Goal: Task Accomplishment & Management: Use online tool/utility

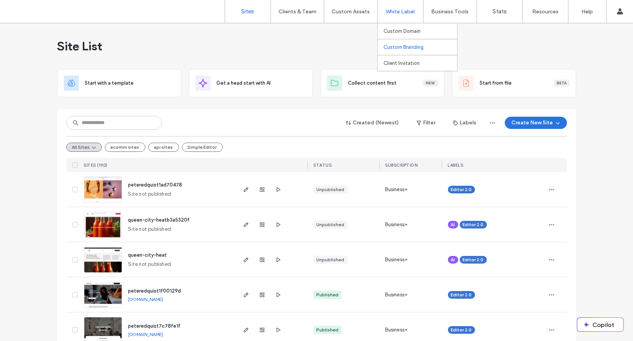
click at [400, 48] on label "Custom Branding" at bounding box center [403, 47] width 40 height 6
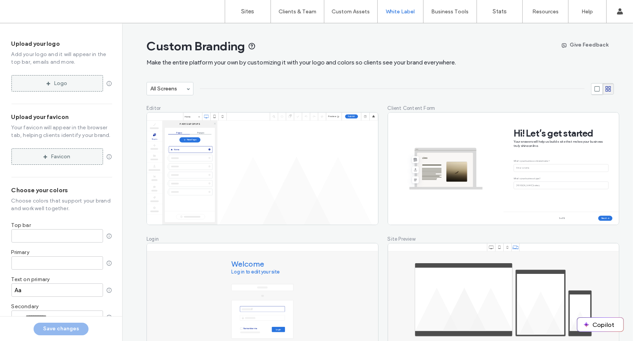
type input "*******"
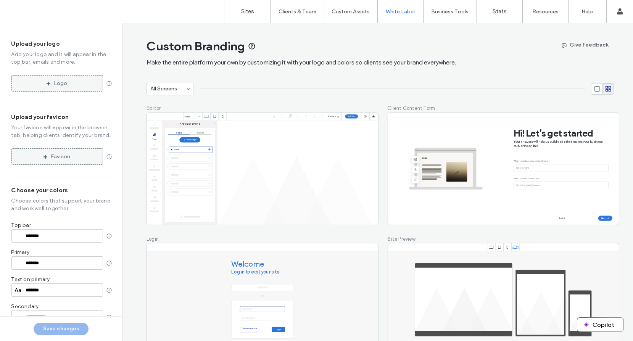
type input "*******"
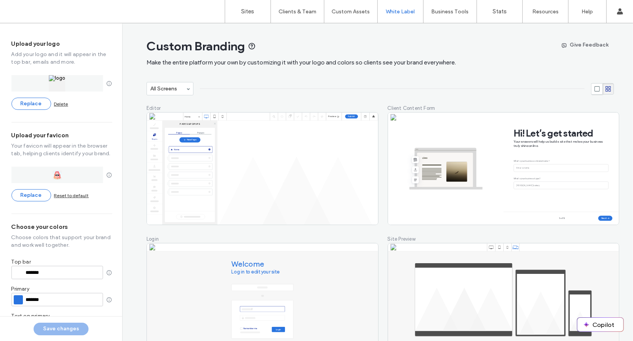
click at [41, 301] on input "*******" at bounding box center [63, 299] width 75 height 5
paste input "color input textbox"
type input "*******"
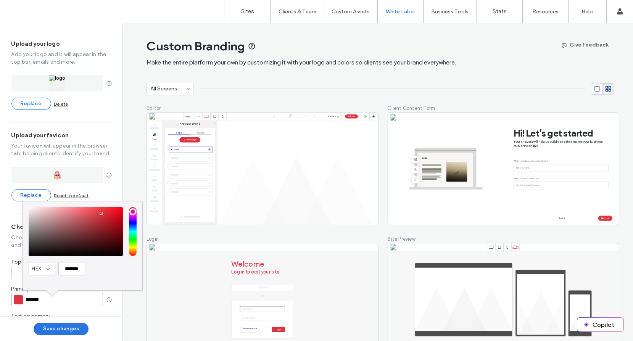
type input "*******"
click at [84, 301] on input "*******" at bounding box center [63, 299] width 75 height 5
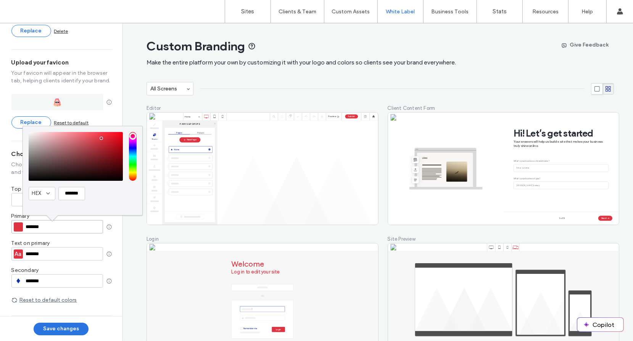
scroll to position [76, 0]
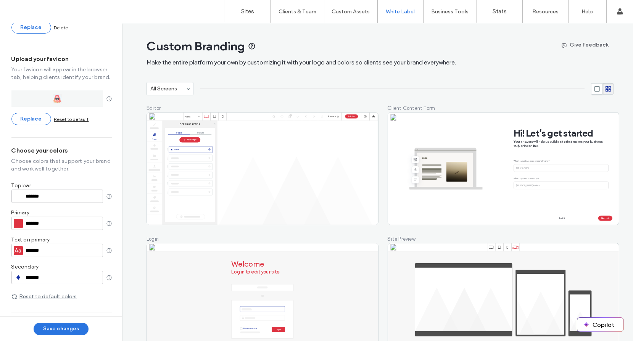
click at [53, 275] on input "*******" at bounding box center [63, 277] width 75 height 5
paste input "color input textbox"
type input "*******"
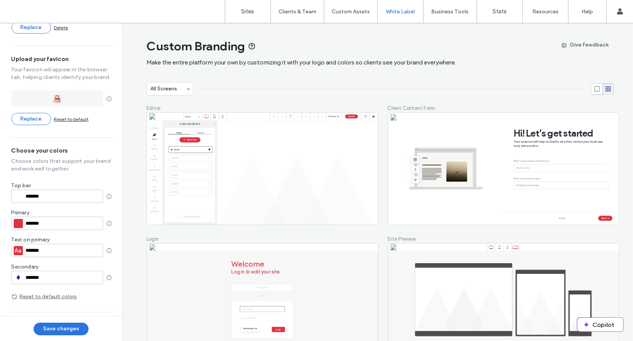
type input "*******"
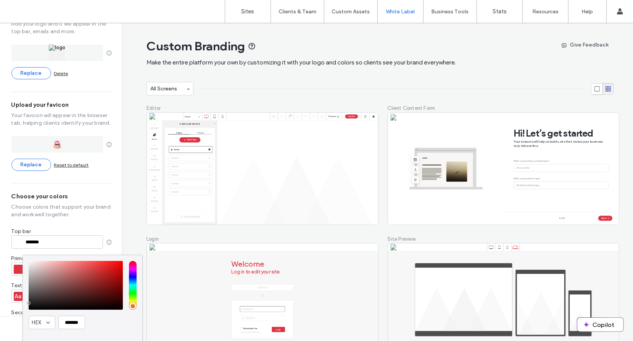
scroll to position [0, 0]
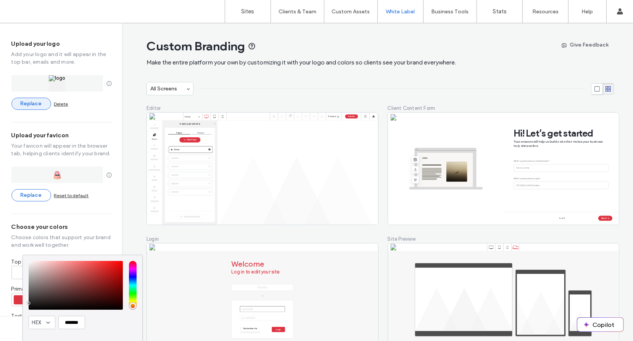
type input "*******"
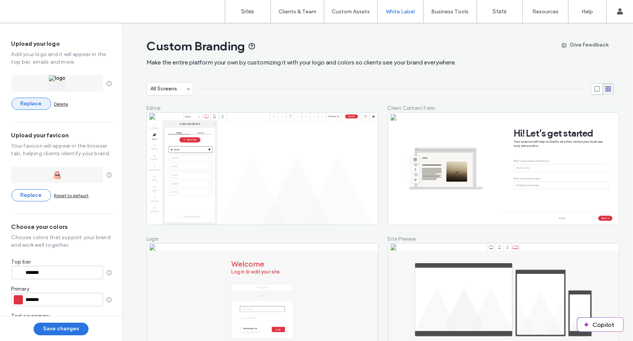
click at [34, 103] on button "Replace" at bounding box center [31, 104] width 40 height 12
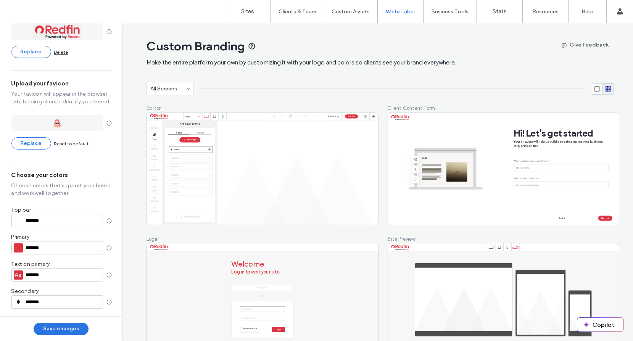
scroll to position [131, 0]
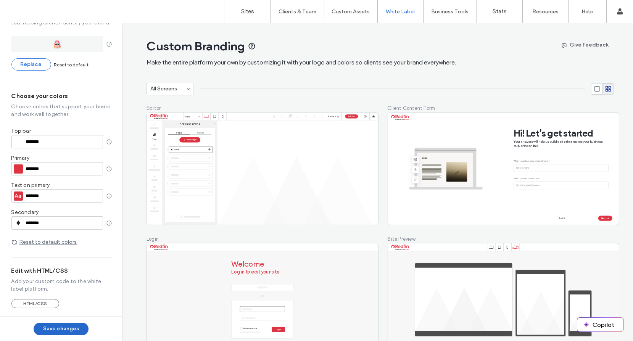
click at [70, 328] on button "Save changes" at bounding box center [61, 329] width 55 height 13
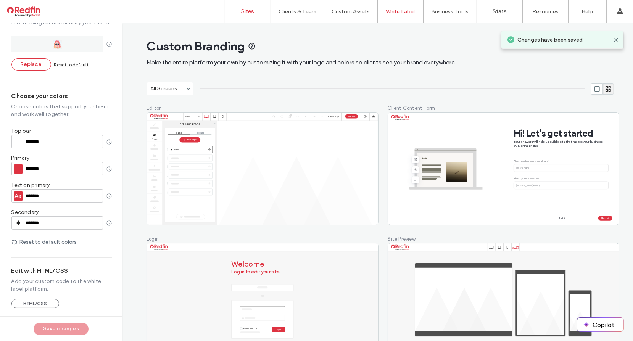
click at [250, 11] on label "Sites" at bounding box center [247, 11] width 13 height 7
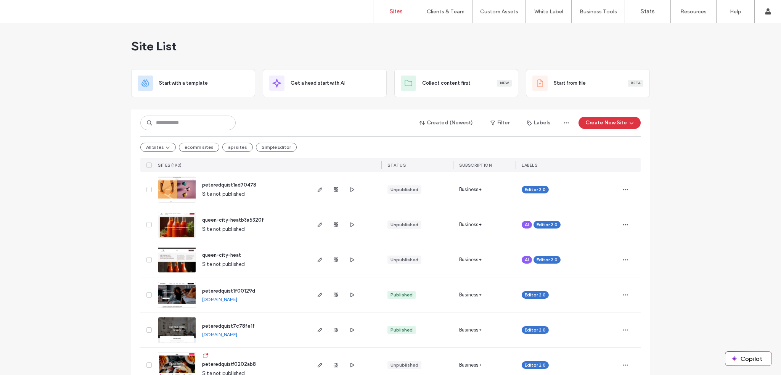
drag, startPoint x: 403, startPoint y: 6, endPoint x: 382, endPoint y: 45, distance: 44.9
click at [403, 6] on link "Sites" at bounding box center [395, 11] width 45 height 23
click at [491, 34] on label "Custom Templates" at bounding box center [500, 31] width 45 height 6
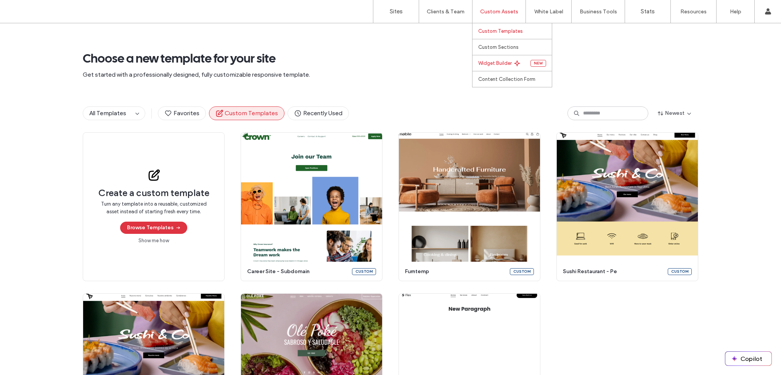
click at [498, 64] on label "Widget Builder" at bounding box center [495, 63] width 34 height 6
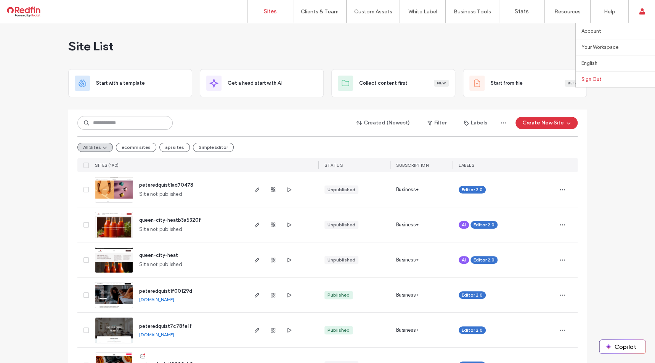
click at [598, 79] on label "Sign Out" at bounding box center [592, 79] width 20 height 6
drag, startPoint x: 108, startPoint y: 164, endPoint x: 117, endPoint y: 164, distance: 9.2
click at [116, 164] on span "SITES (190)" at bounding box center [107, 165] width 24 height 5
click at [272, 189] on icon "button" at bounding box center [273, 190] width 6 height 6
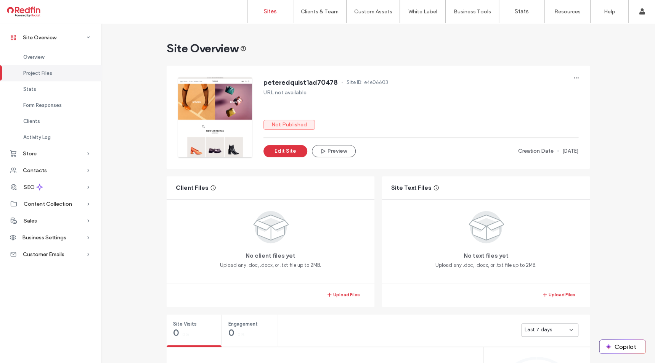
click at [269, 11] on label "Sites" at bounding box center [270, 11] width 13 height 7
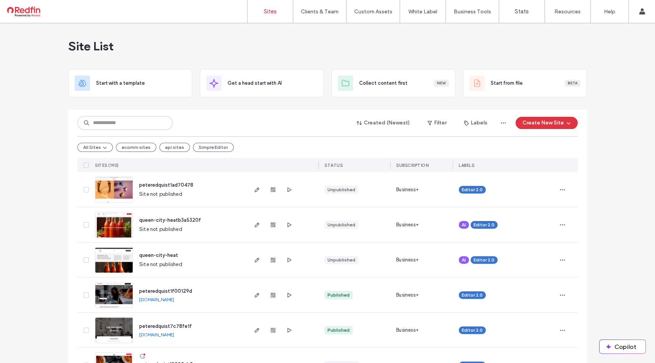
click at [427, 34] on label "Custom Domain" at bounding box center [424, 31] width 37 height 6
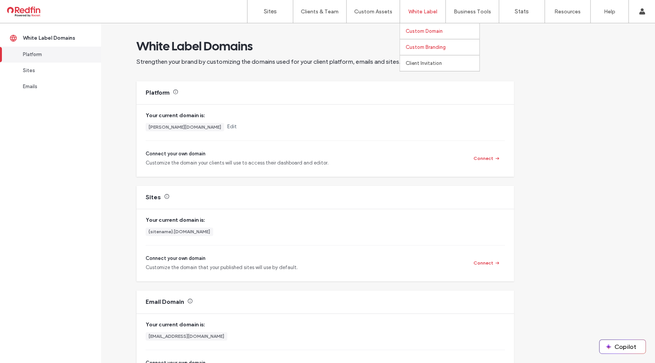
click at [420, 46] on label "Custom Branding" at bounding box center [426, 47] width 40 height 6
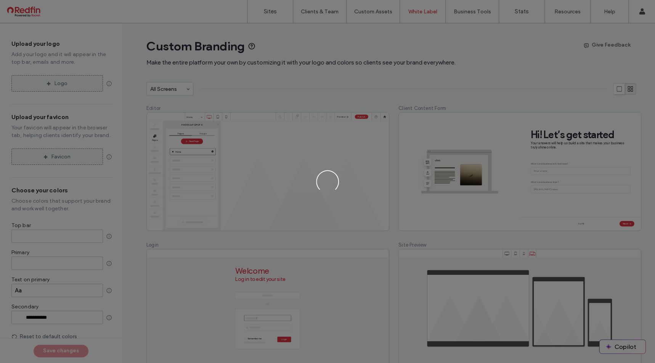
type input "*******"
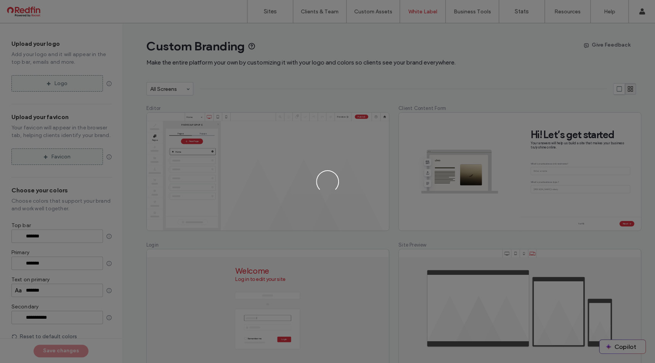
type input "*******"
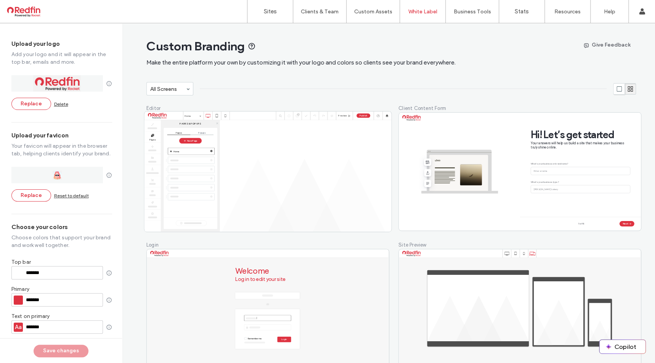
click at [198, 124] on label "Pages & Popups" at bounding box center [190, 123] width 46 height 3
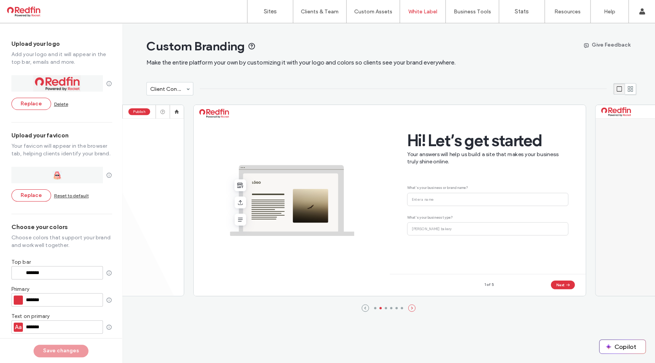
click at [413, 308] on icon "next" at bounding box center [412, 308] width 8 height 8
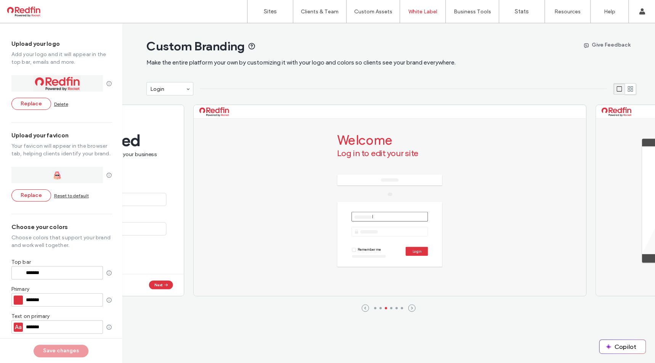
click at [552, 40] on div "Custom Branding" at bounding box center [391, 46] width 490 height 15
click at [441, 42] on div "Custom Branding" at bounding box center [391, 46] width 490 height 15
click at [274, 10] on label "Sites" at bounding box center [270, 11] width 13 height 7
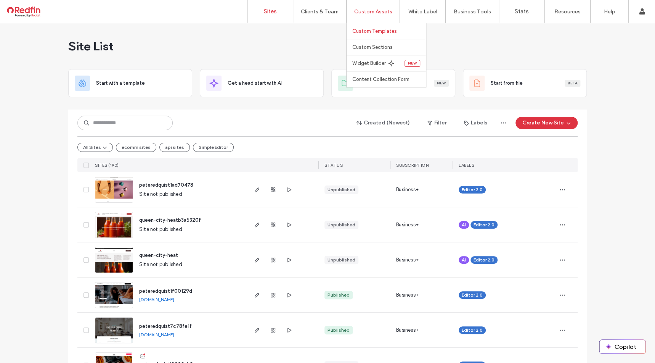
click at [372, 31] on label "Custom Templates" at bounding box center [374, 31] width 45 height 6
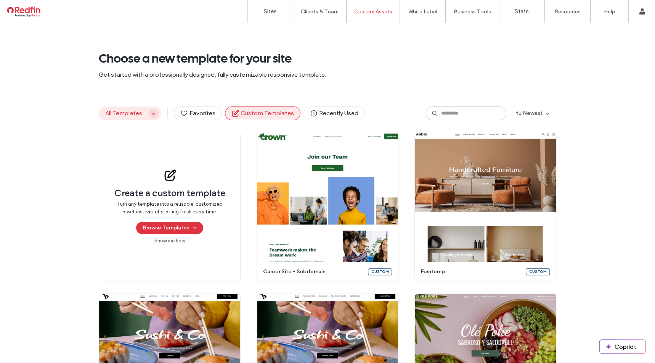
click at [151, 113] on icon "button" at bounding box center [153, 113] width 6 height 6
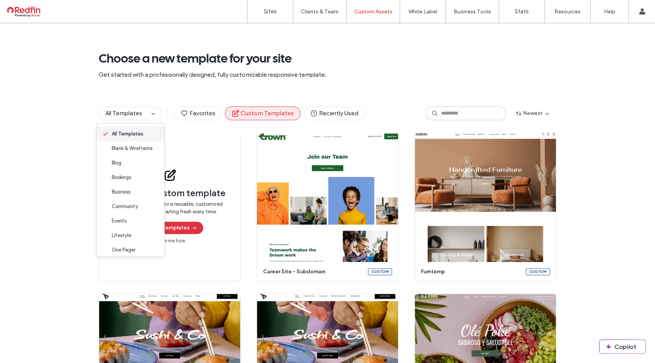
click at [127, 132] on span "All Templates" at bounding box center [128, 134] width 32 height 8
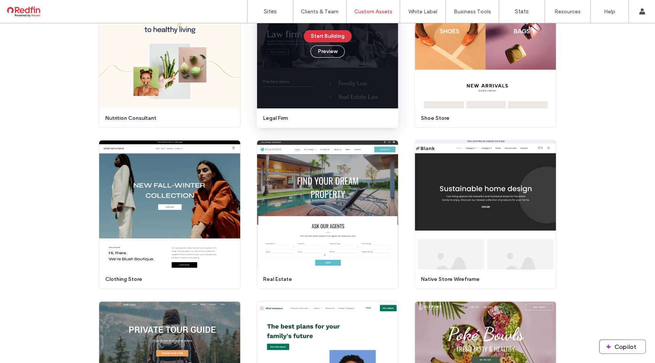
scroll to position [1566, 0]
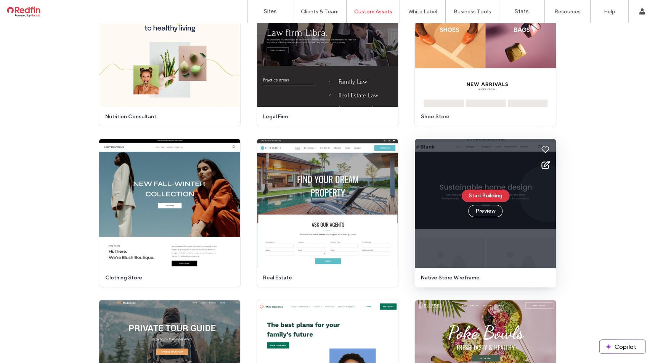
click at [429, 277] on span "native store wireframe" at bounding box center [483, 278] width 124 height 8
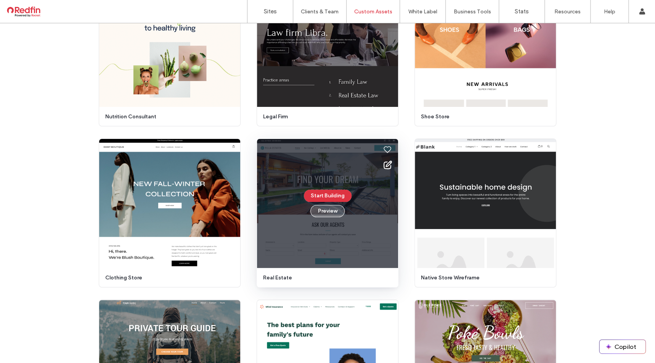
click at [327, 215] on button "Preview" at bounding box center [328, 211] width 34 height 12
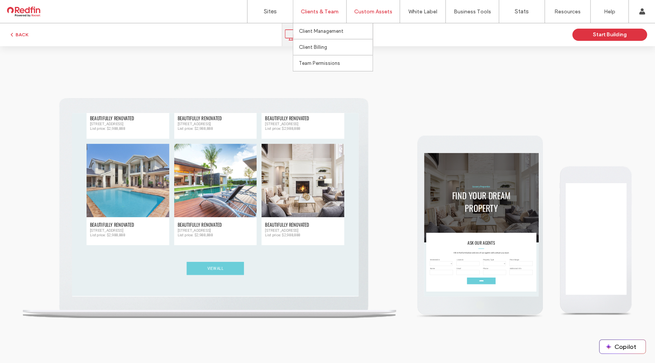
scroll to position [0, 0]
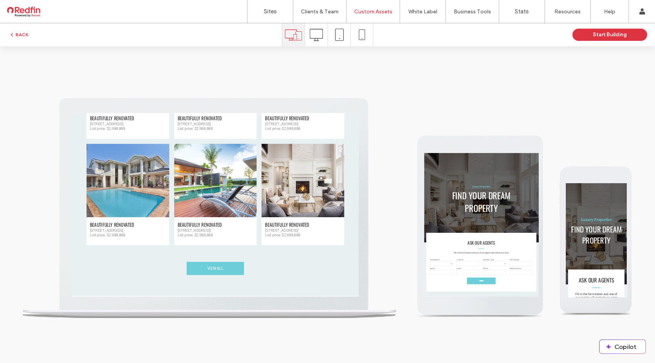
click at [317, 34] on icon at bounding box center [316, 34] width 13 height 13
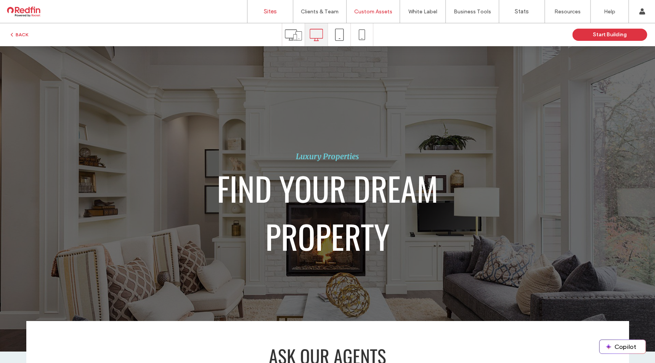
click at [266, 10] on label "Sites" at bounding box center [270, 11] width 13 height 7
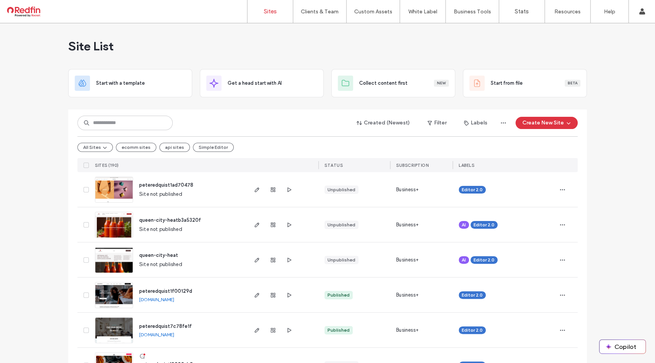
click at [412, 48] on div "Site List" at bounding box center [327, 46] width 519 height 46
click at [238, 40] on div "Site List" at bounding box center [327, 46] width 519 height 46
click at [420, 33] on div "Site List" at bounding box center [327, 46] width 519 height 46
click at [508, 51] on div "Site List" at bounding box center [327, 46] width 519 height 46
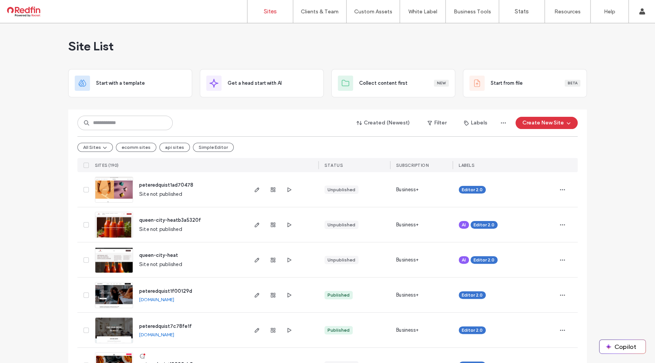
click at [508, 51] on div "Site List" at bounding box center [327, 46] width 519 height 46
click at [438, 47] on div "Site List" at bounding box center [327, 46] width 519 height 46
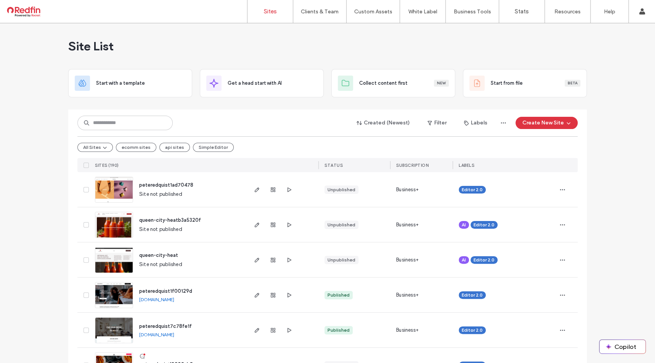
click at [438, 47] on div "Site List" at bounding box center [327, 46] width 519 height 46
click at [320, 63] on label "Team Permissions" at bounding box center [319, 63] width 41 height 6
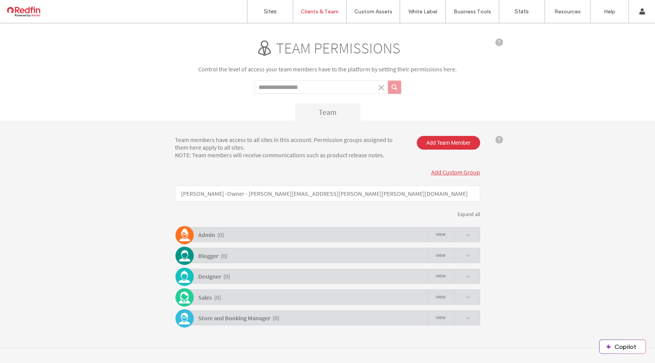
click at [458, 171] on link "Add Custom Group" at bounding box center [455, 172] width 49 height 8
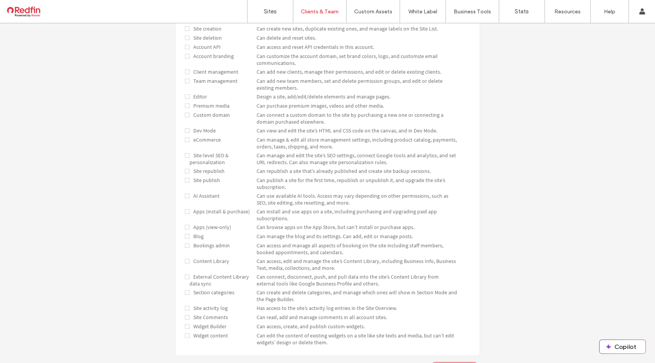
scroll to position [229, 0]
click at [533, 112] on div "Choose which features users in this group will have access to. Applies to mobil…" at bounding box center [327, 180] width 655 height 415
click at [264, 10] on label "Sites" at bounding box center [270, 11] width 13 height 7
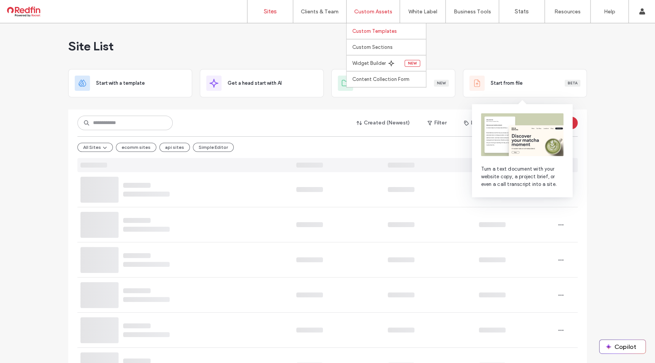
click at [378, 36] on link "Custom Templates" at bounding box center [389, 31] width 74 height 16
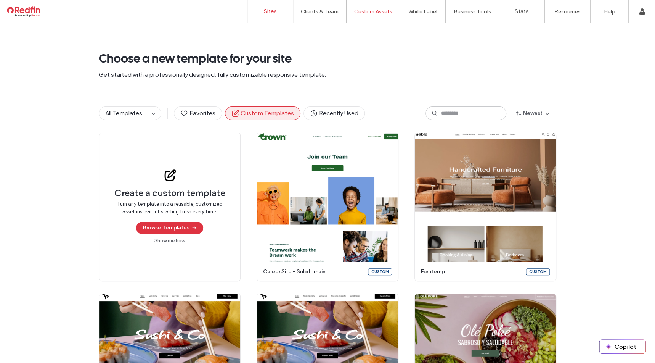
click at [271, 11] on label "Sites" at bounding box center [270, 11] width 13 height 7
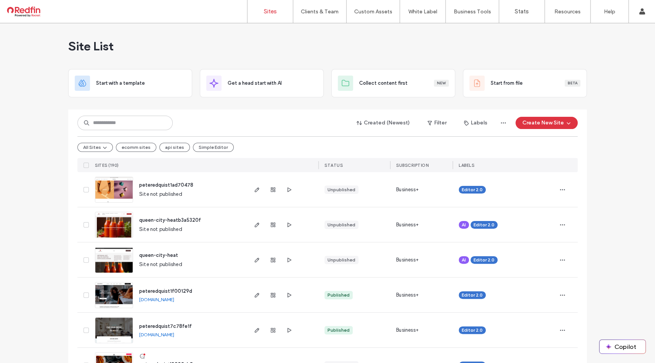
click at [476, 59] on div "Site List" at bounding box center [327, 46] width 519 height 46
click at [478, 57] on div "Site List" at bounding box center [327, 46] width 519 height 46
click at [214, 50] on div "Site List" at bounding box center [327, 46] width 519 height 46
click at [314, 56] on div "Site List" at bounding box center [327, 46] width 519 height 46
click at [317, 58] on div "Site List" at bounding box center [327, 46] width 519 height 46
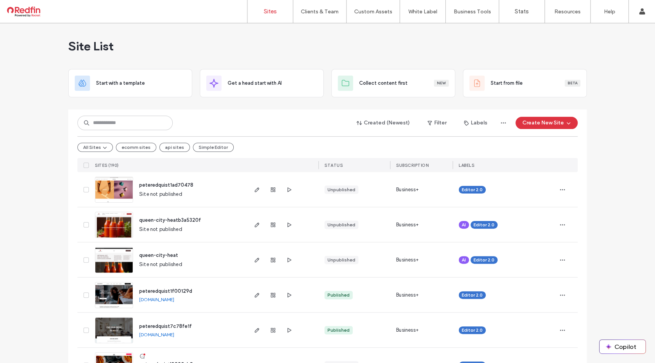
click at [481, 51] on div "Site List" at bounding box center [327, 46] width 519 height 46
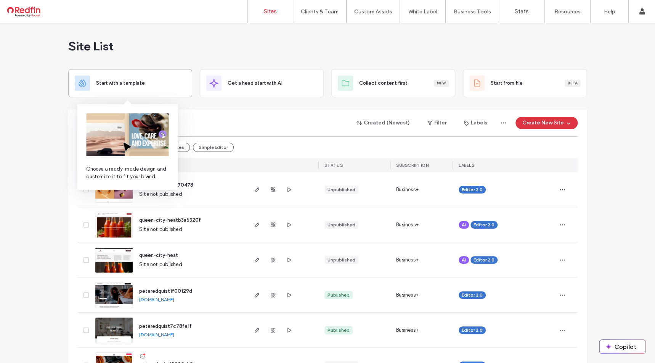
click at [106, 85] on span "Start with a template" at bounding box center [120, 83] width 49 height 8
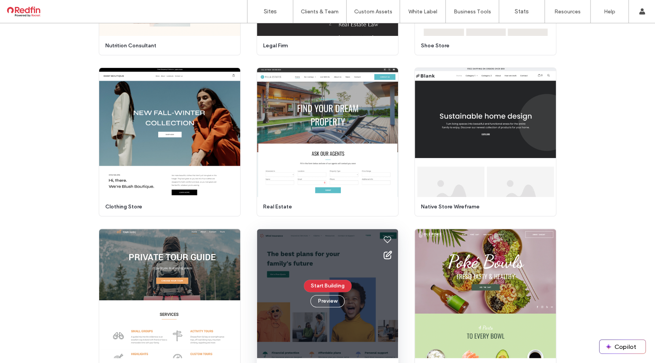
scroll to position [1637, 0]
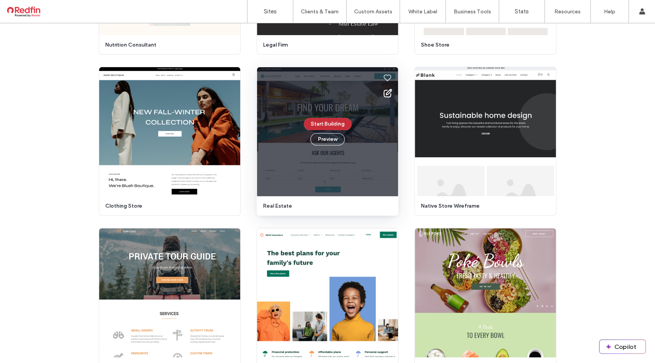
click at [327, 127] on button "Start Building" at bounding box center [328, 124] width 48 height 12
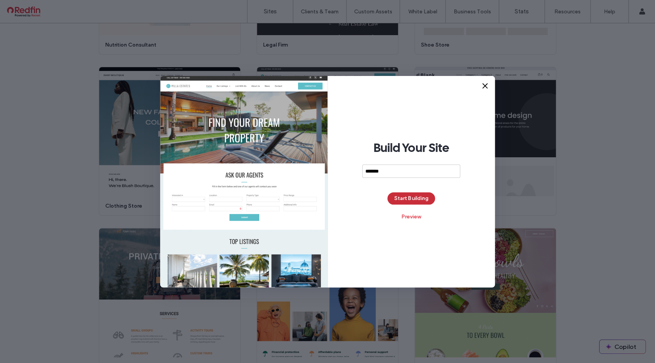
type input "*******"
click at [411, 199] on button "Start Building" at bounding box center [412, 198] width 48 height 12
